Goal: Task Accomplishment & Management: Manage account settings

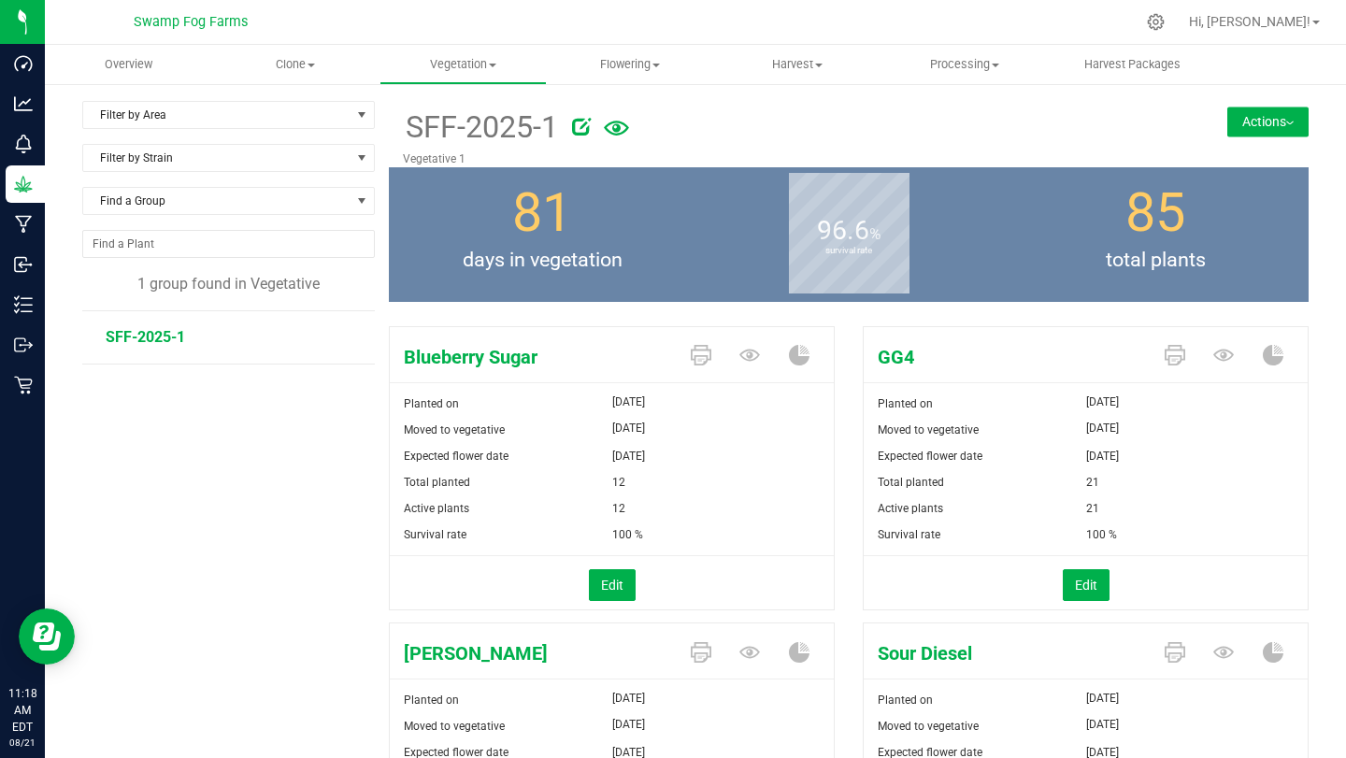
click at [1279, 118] on button "Actions" at bounding box center [1268, 122] width 81 height 30
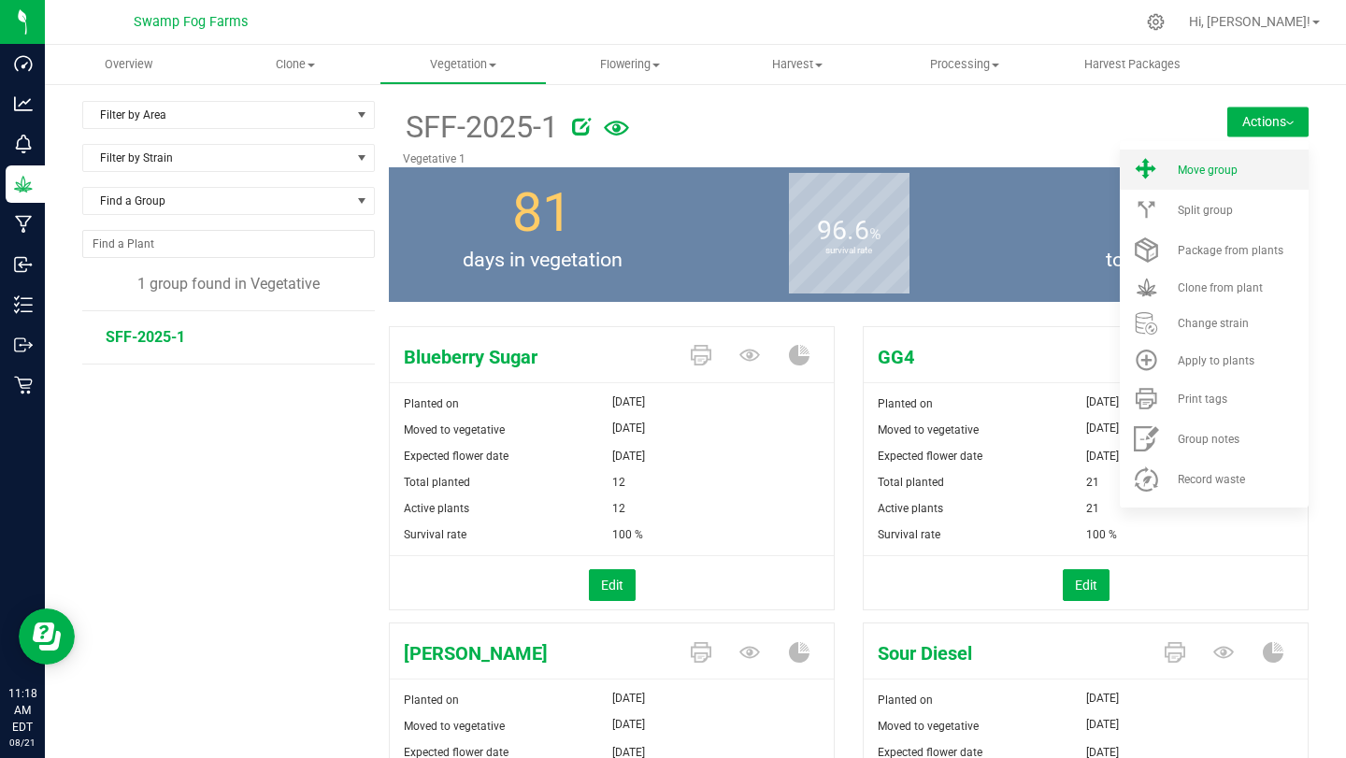
click at [1209, 168] on span "Move group" at bounding box center [1208, 170] width 60 height 13
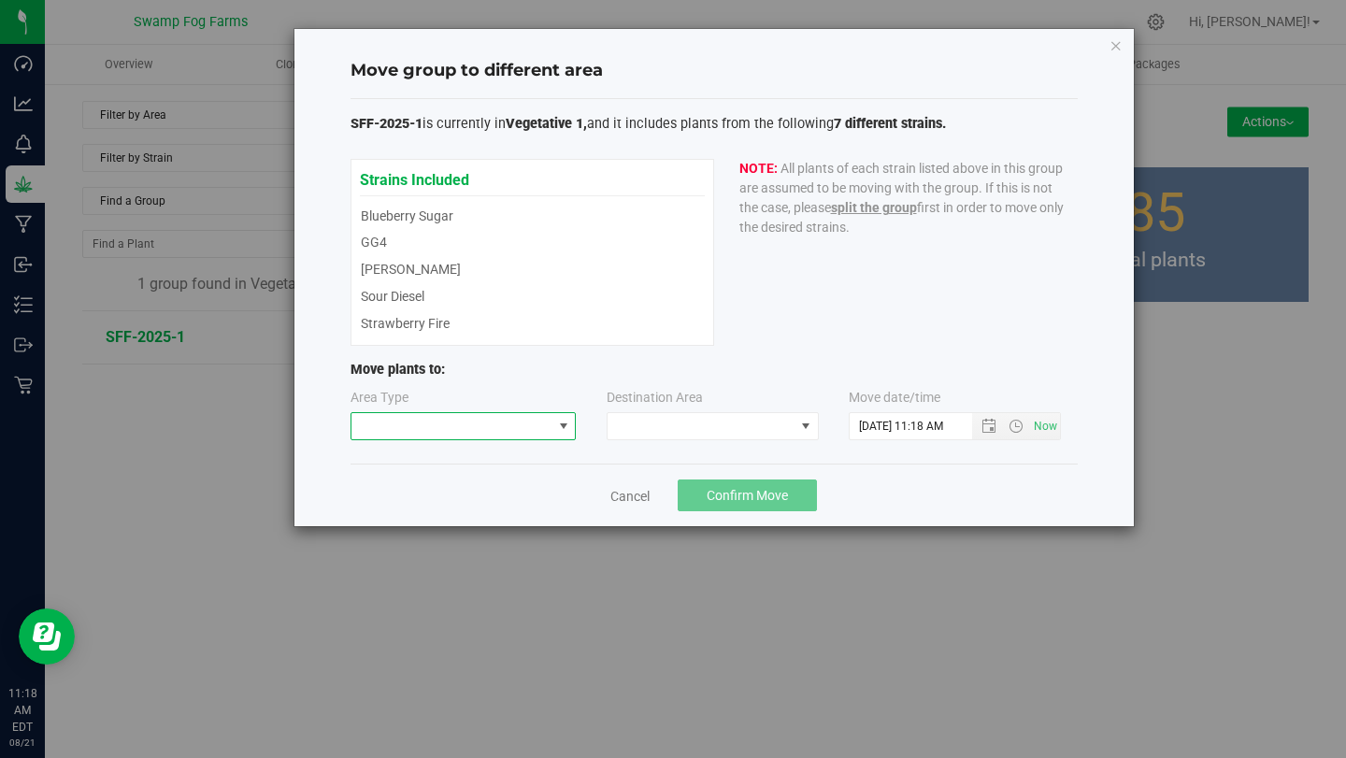
click at [472, 427] on span at bounding box center [452, 426] width 201 height 26
click at [534, 424] on span at bounding box center [452, 426] width 201 height 26
click at [673, 431] on span at bounding box center [701, 426] width 187 height 26
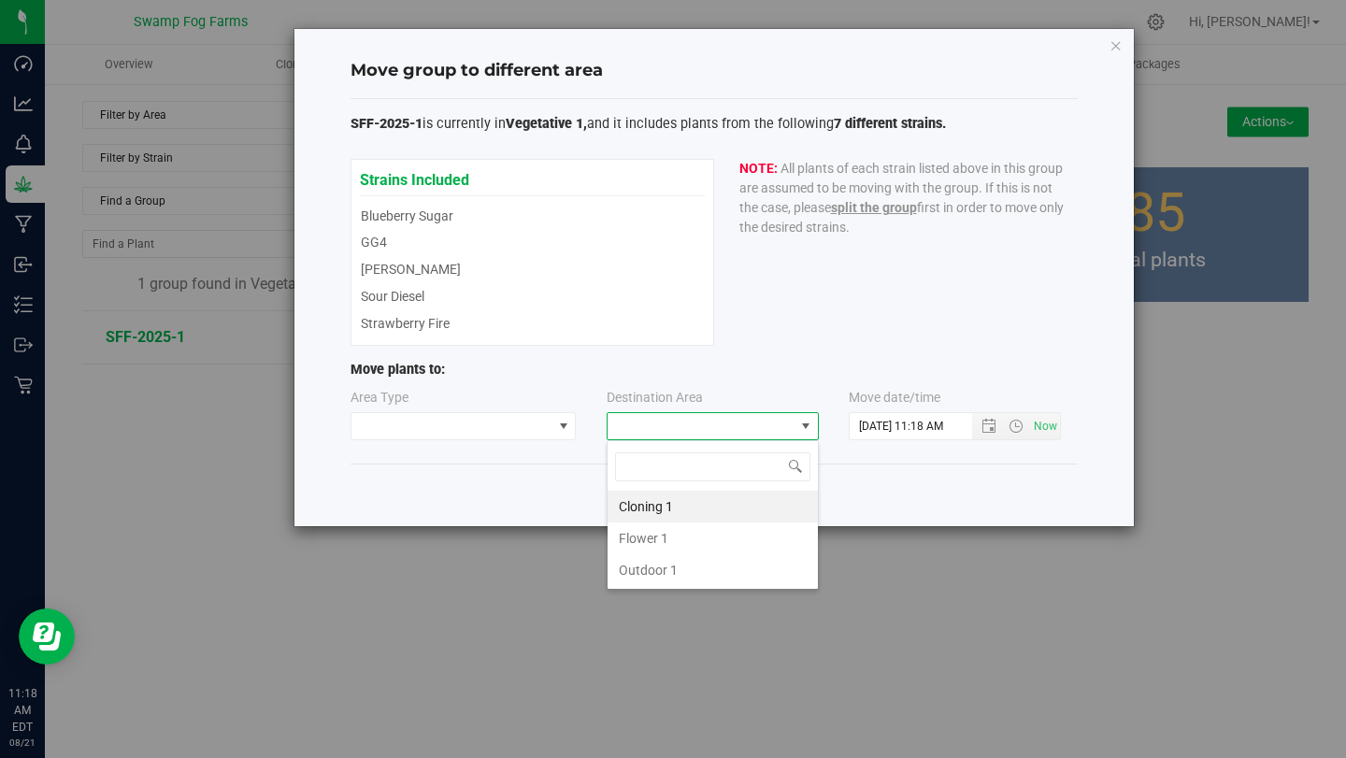
scroll to position [28, 212]
click at [673, 431] on span at bounding box center [701, 426] width 187 height 26
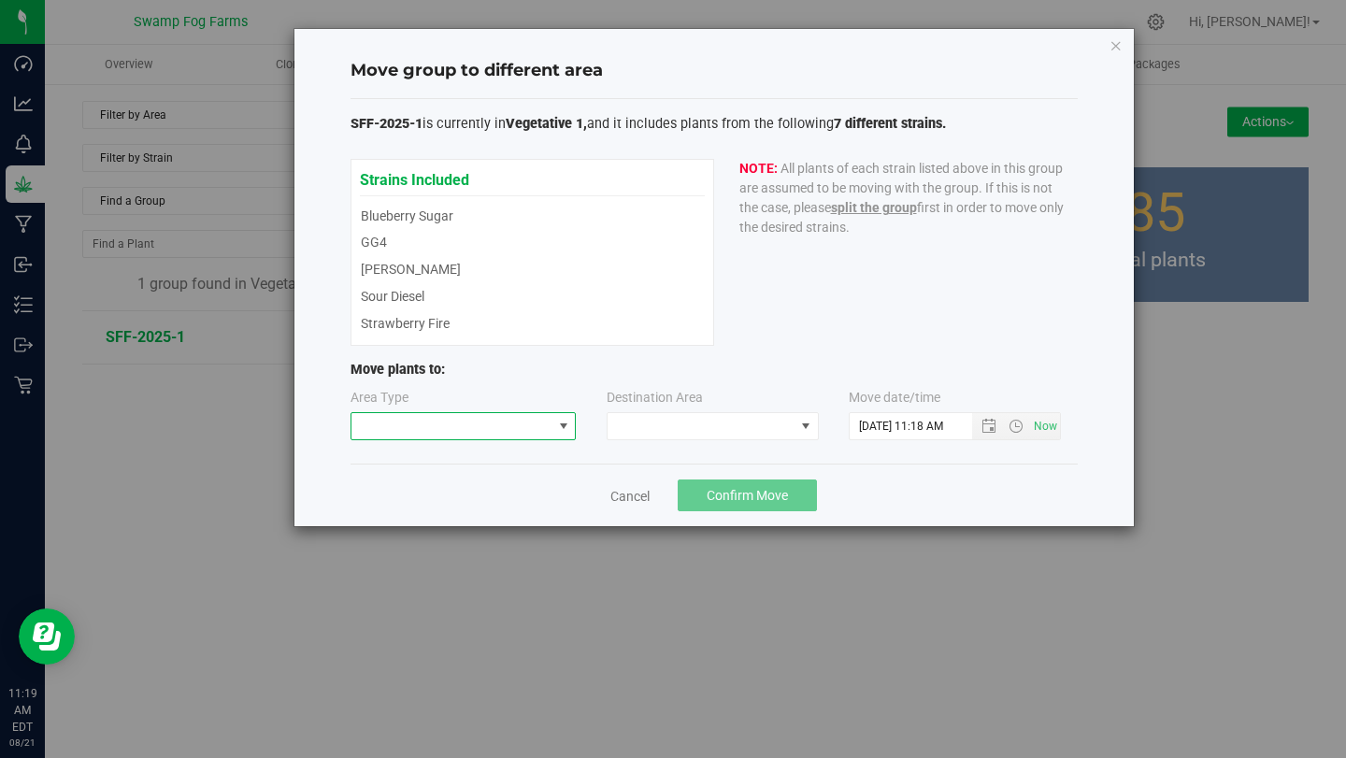
click at [522, 431] on span at bounding box center [452, 426] width 201 height 26
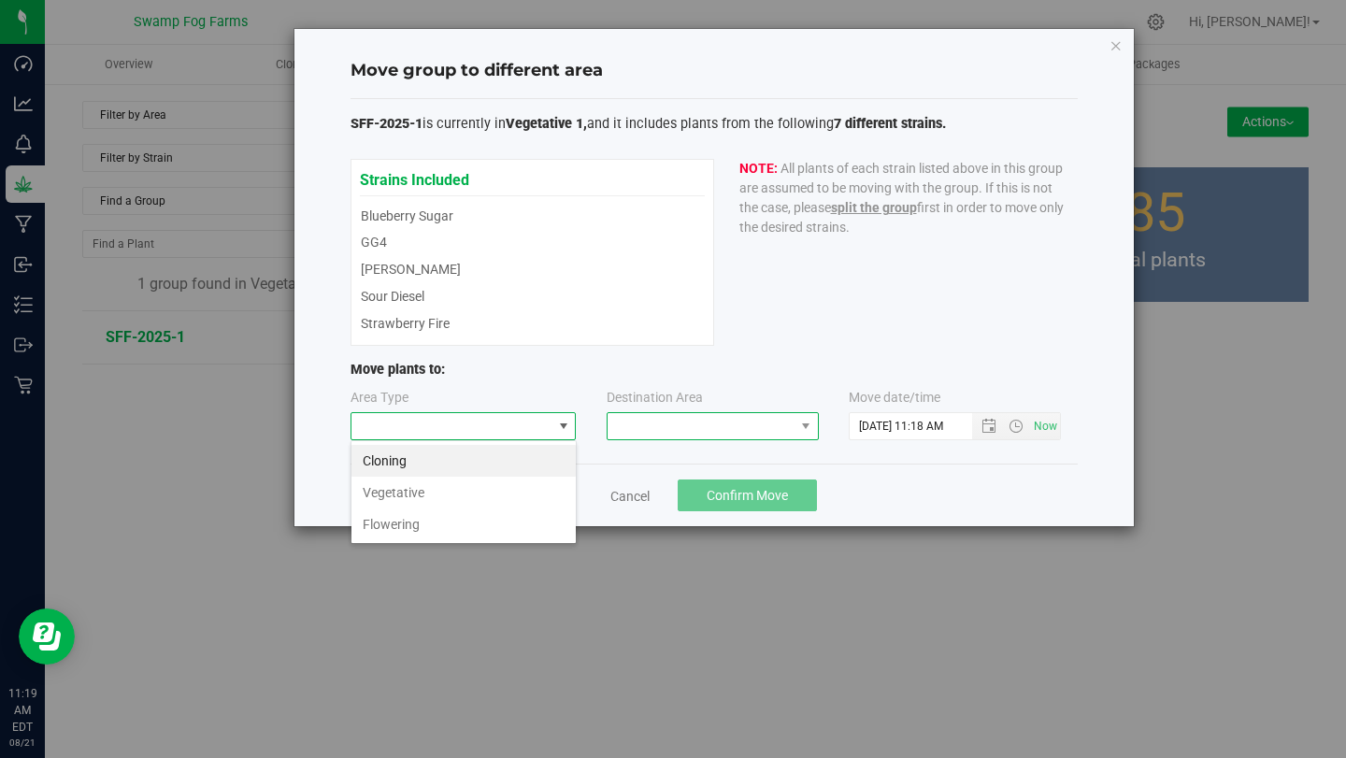
click at [650, 433] on span at bounding box center [701, 426] width 187 height 26
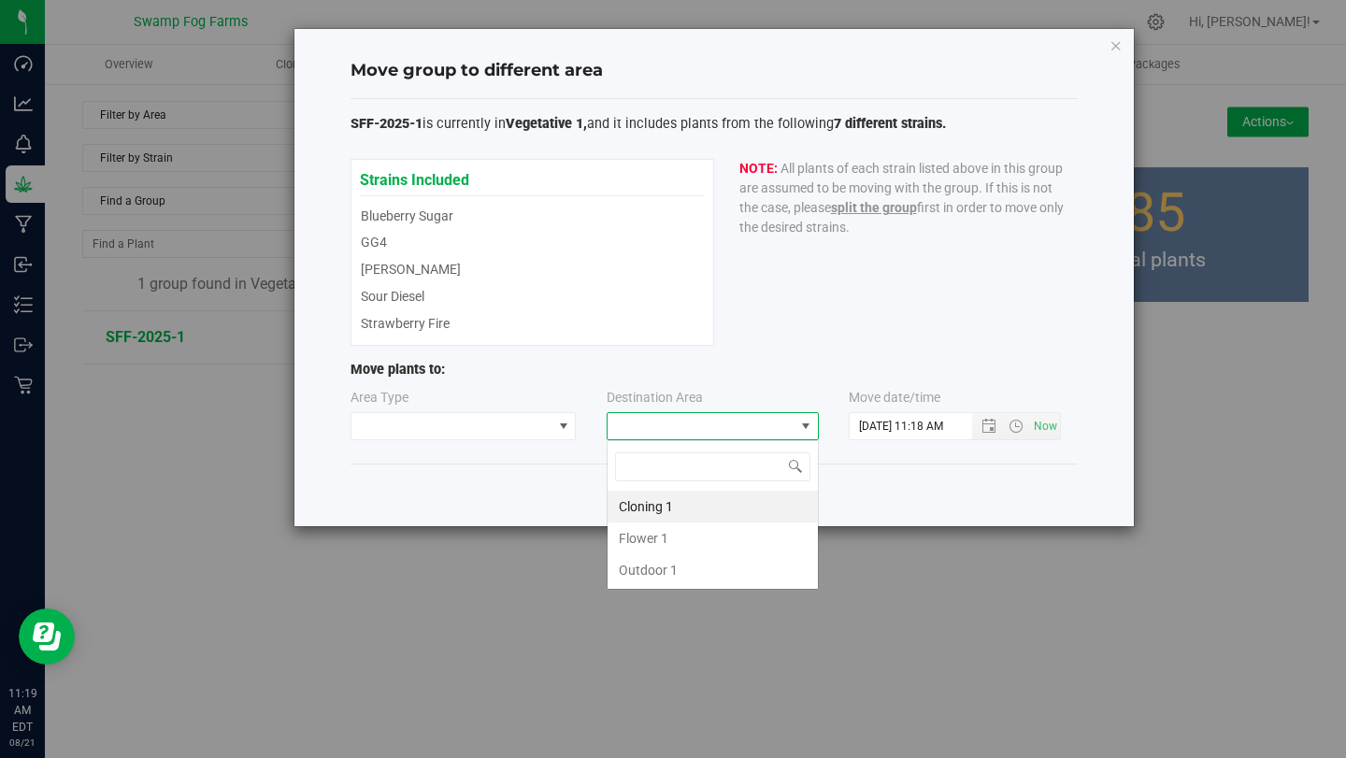
scroll to position [28, 212]
click at [565, 430] on span at bounding box center [563, 426] width 15 height 15
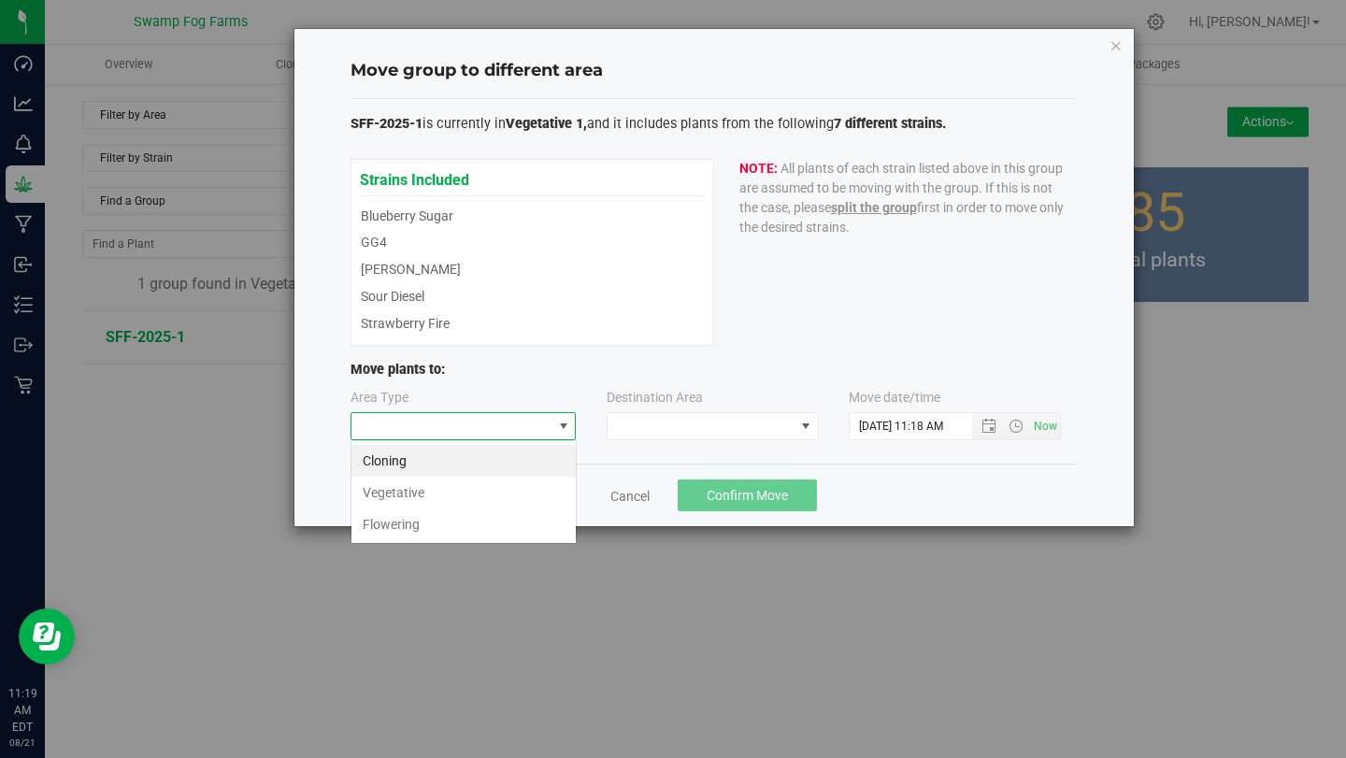
scroll to position [28, 226]
click at [490, 520] on li "Flowering" at bounding box center [464, 525] width 224 height 32
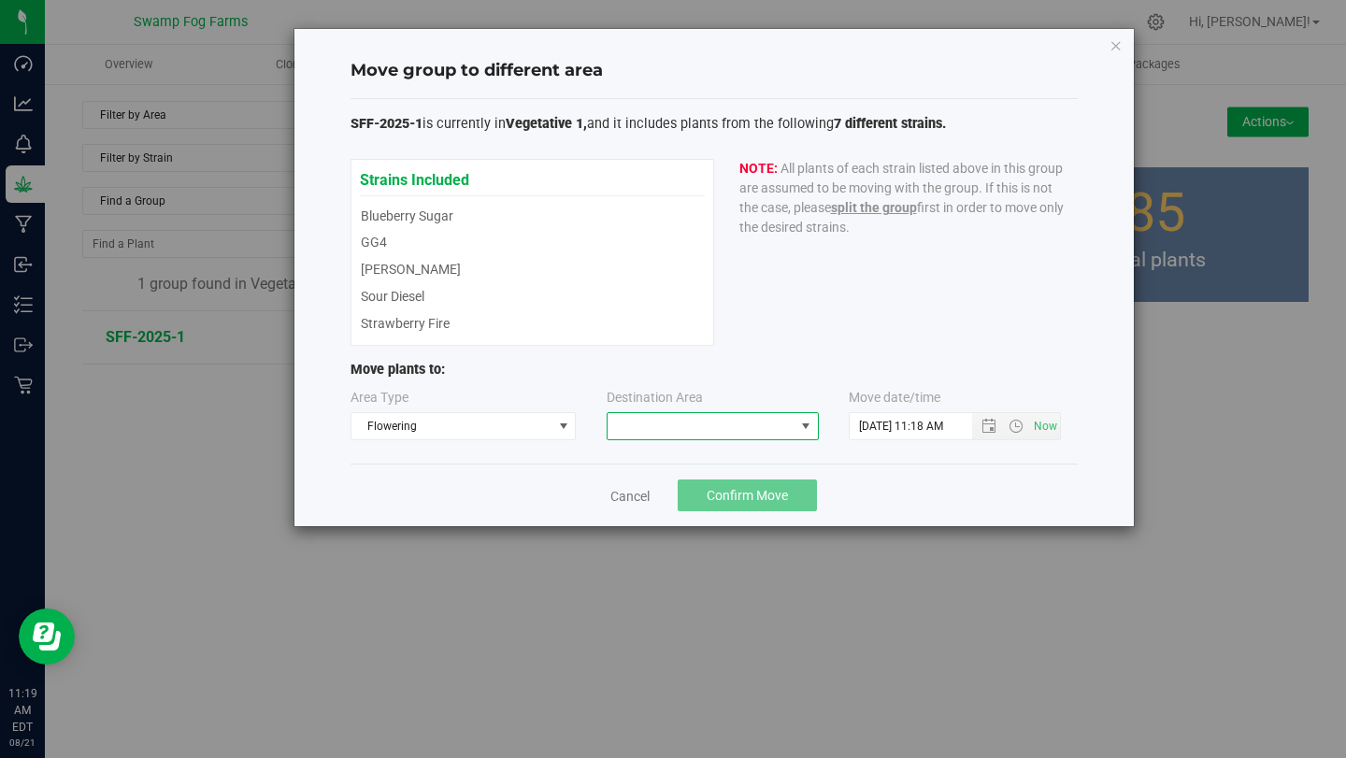
click at [716, 435] on span at bounding box center [701, 426] width 187 height 26
click at [654, 509] on li "Flower 1" at bounding box center [713, 507] width 210 height 32
click at [991, 431] on span "Open the date view" at bounding box center [989, 426] width 15 height 15
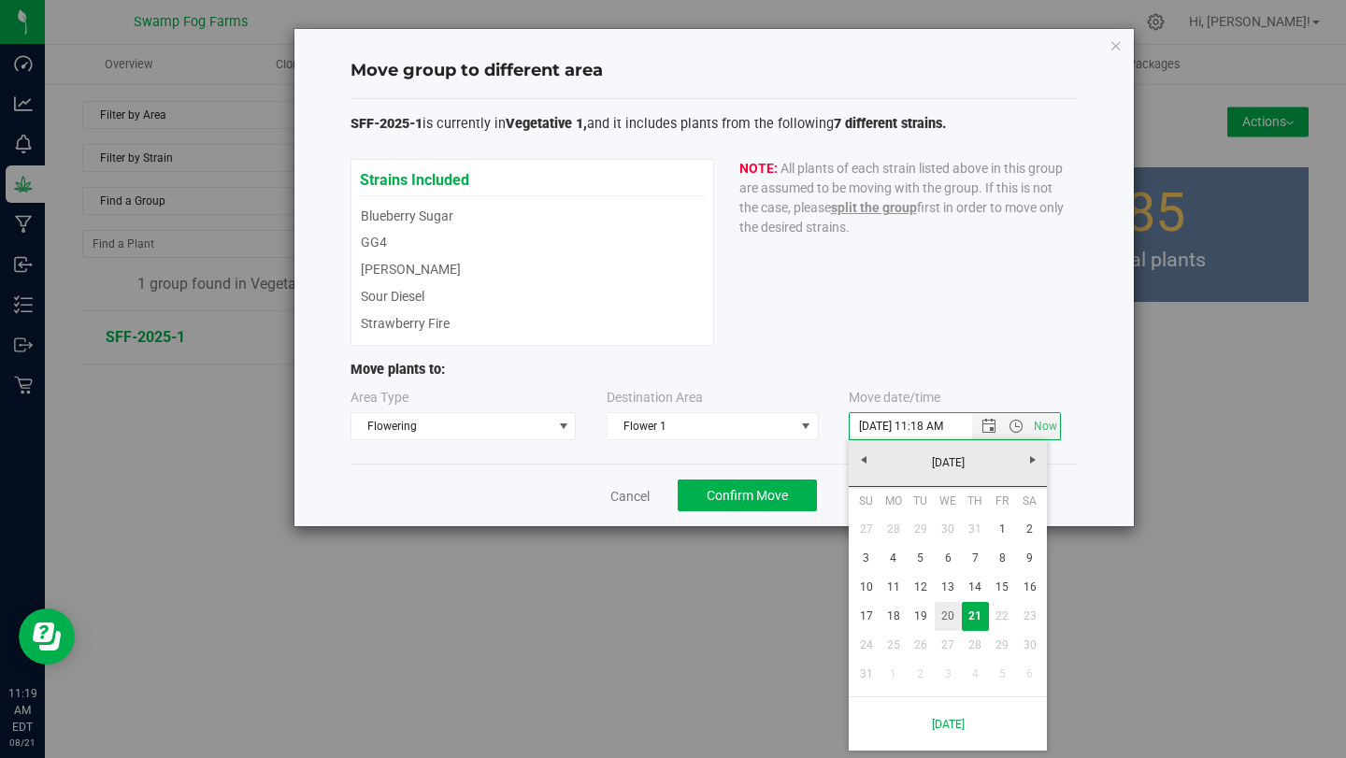
click at [950, 613] on link "20" at bounding box center [948, 616] width 27 height 29
type input "[DATE] 11:18 AM"
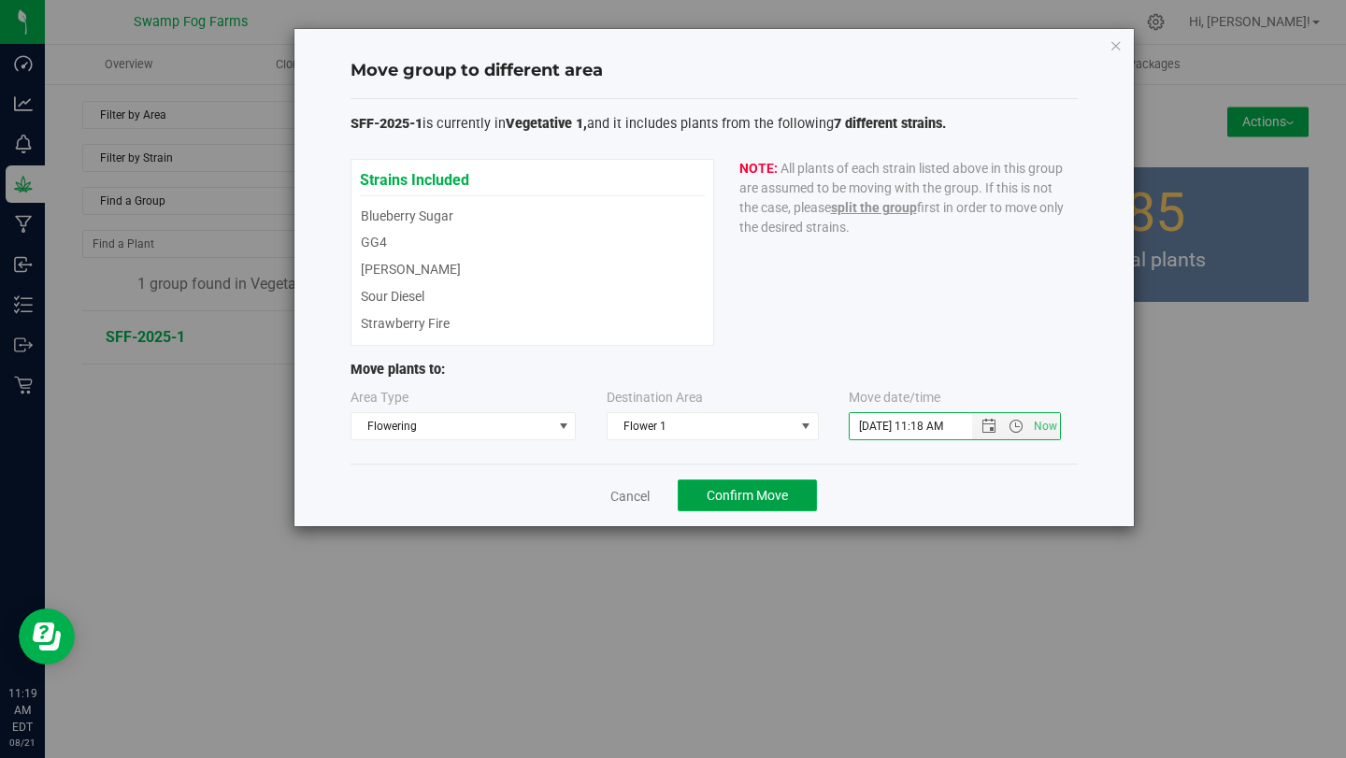
click at [741, 491] on span "Confirm Move" at bounding box center [747, 495] width 81 height 15
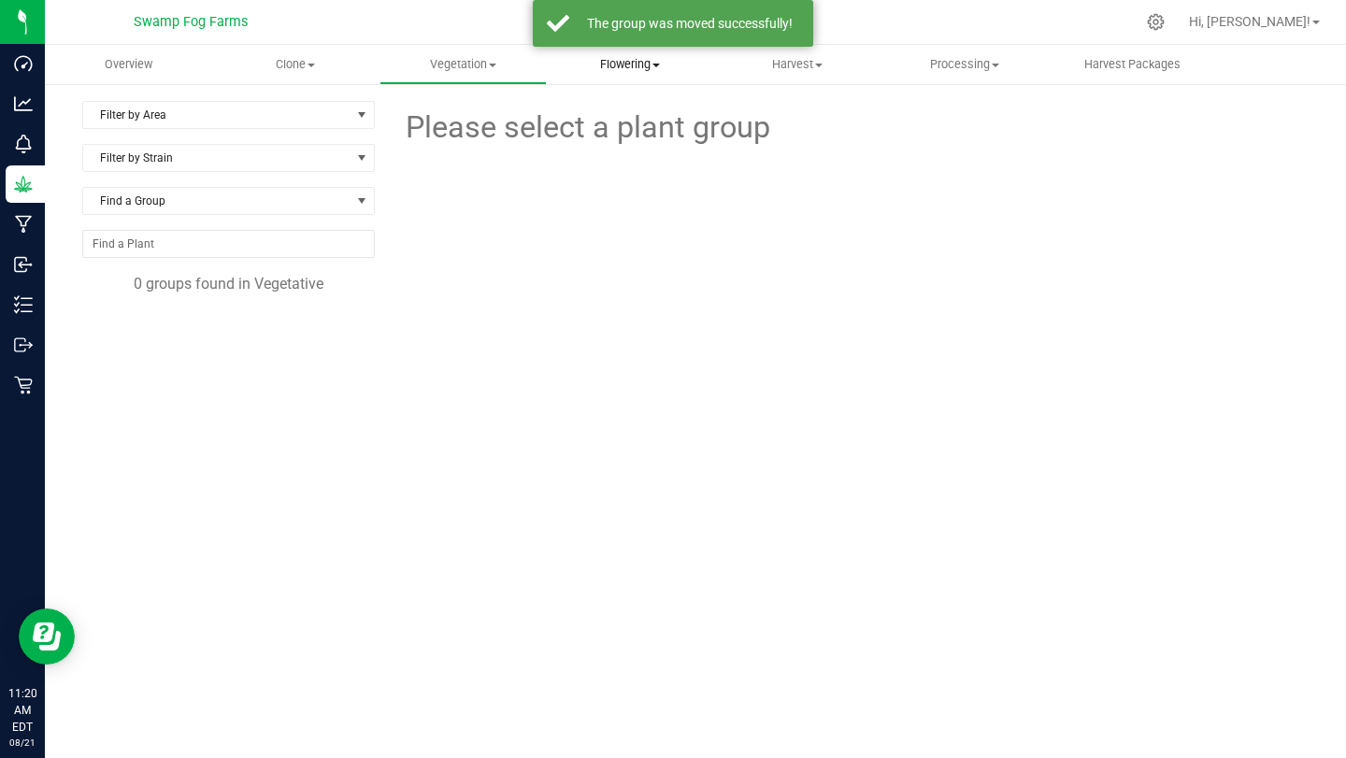
click at [641, 65] on span "Flowering" at bounding box center [630, 64] width 165 height 17
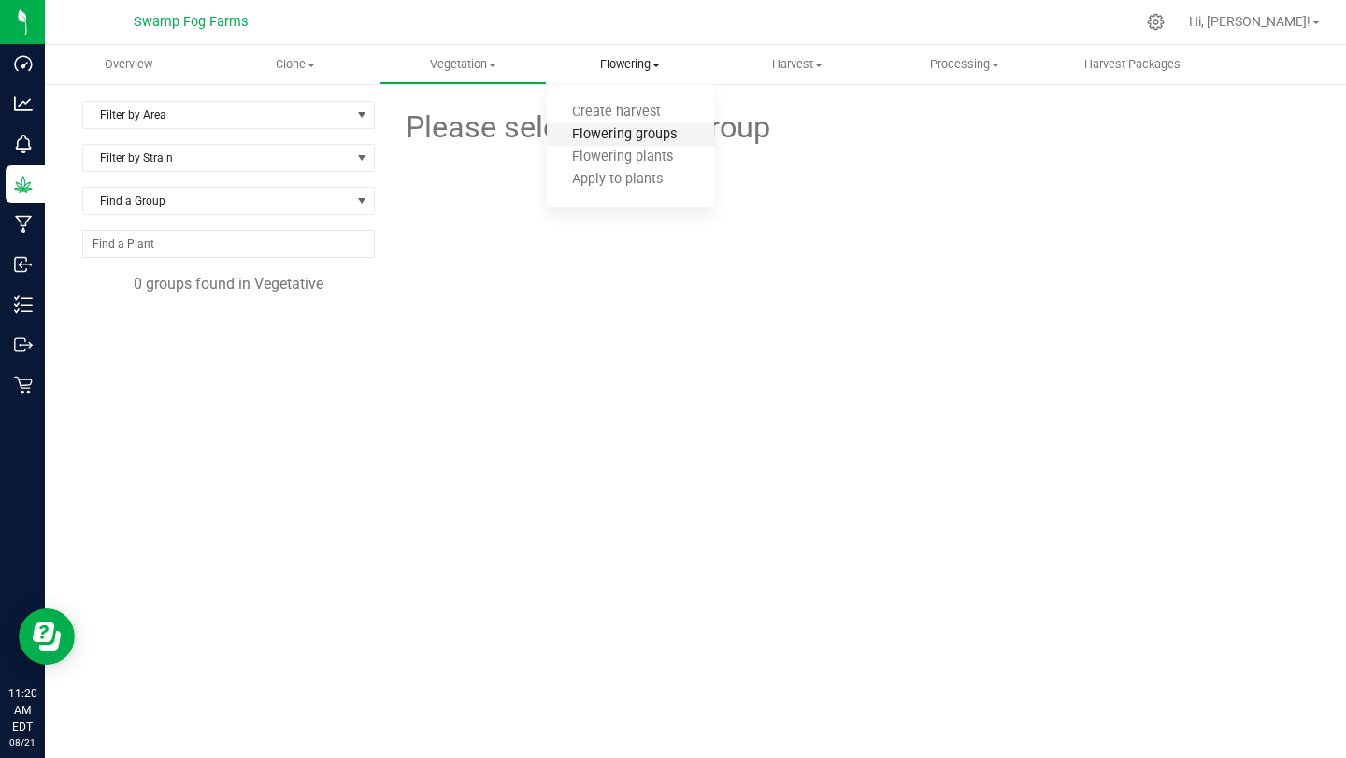
click at [644, 135] on span "Flowering groups" at bounding box center [624, 135] width 155 height 16
